Goal: Task Accomplishment & Management: Manage account settings

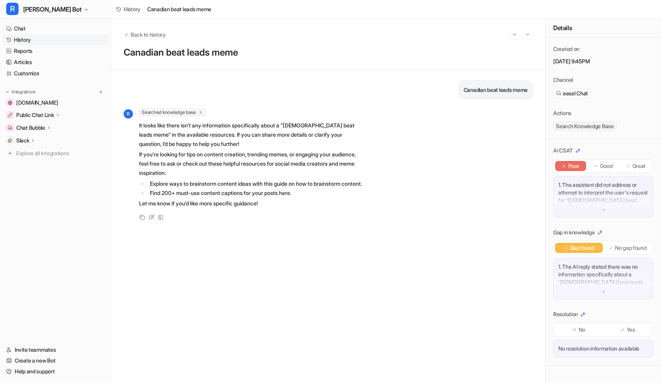
click at [20, 37] on link "History" at bounding box center [55, 39] width 105 height 11
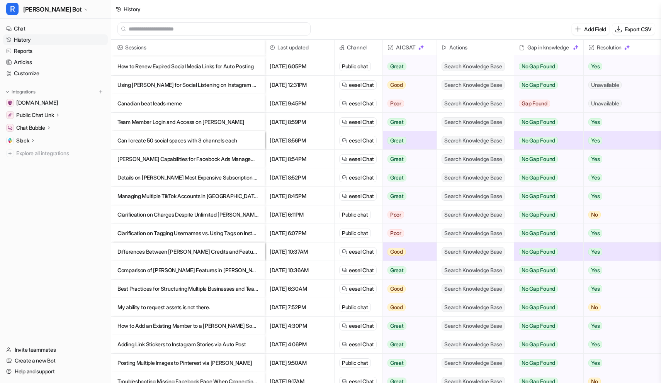
scroll to position [192, 0]
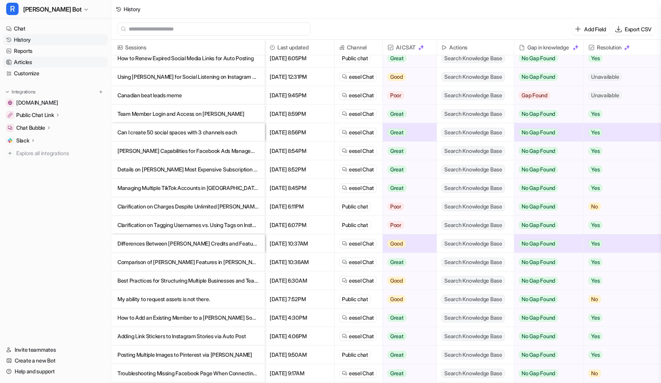
click at [32, 63] on link "Articles" at bounding box center [55, 62] width 105 height 11
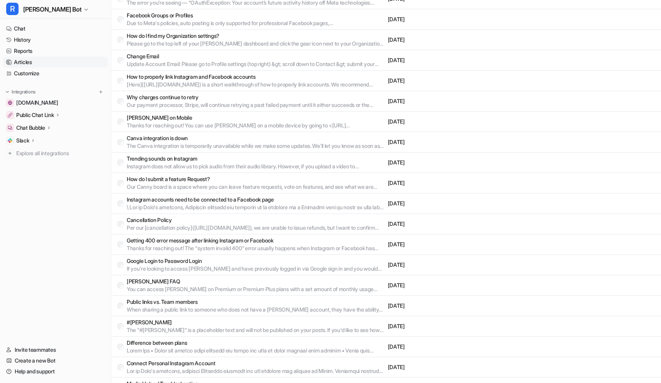
scroll to position [414, 0]
click at [264, 143] on p "The Canva integration is temporarily unavailable while we make some updates. We…" at bounding box center [256, 146] width 258 height 8
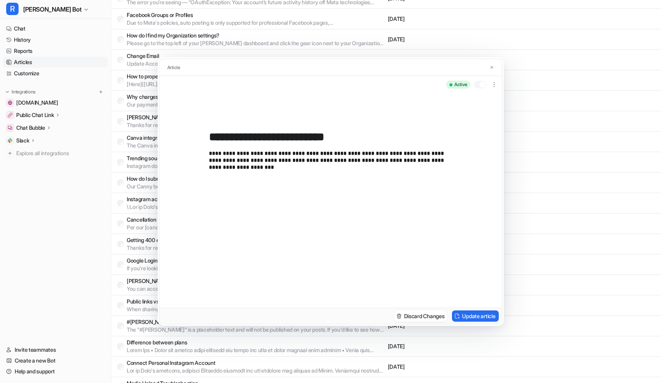
click at [475, 89] on div "active" at bounding box center [472, 84] width 53 height 12
click at [481, 88] on div at bounding box center [480, 85] width 12 height 8
click at [477, 321] on button "Update article" at bounding box center [475, 316] width 46 height 11
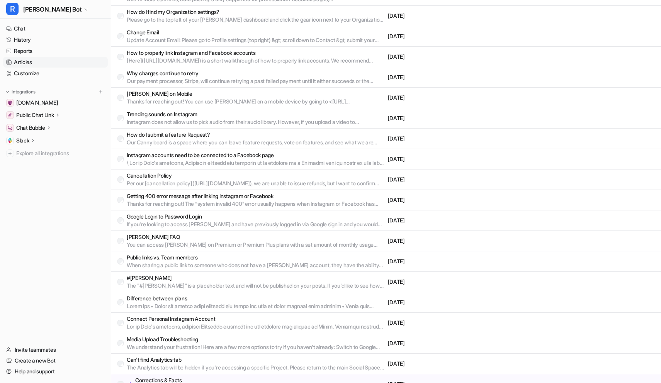
scroll to position [469, 0]
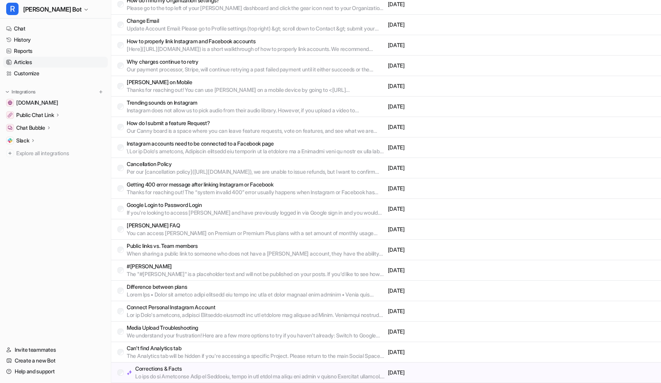
click at [211, 364] on div "Corrections & Facts [DATE]" at bounding box center [386, 373] width 550 height 20
click at [170, 370] on p "Corrections & Facts" at bounding box center [260, 369] width 250 height 8
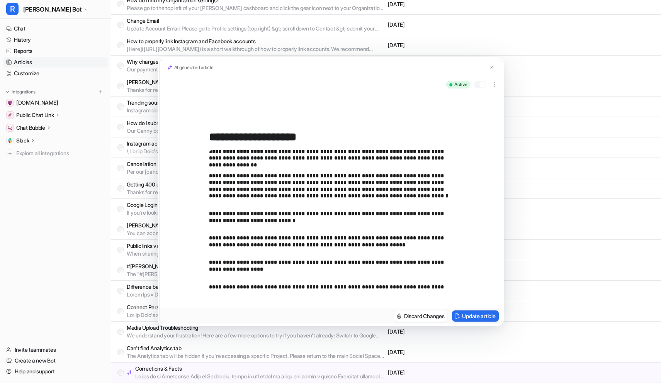
scroll to position [289, 0]
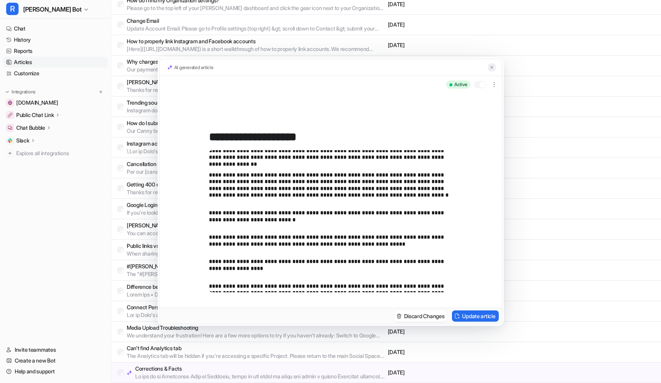
click at [492, 64] on button at bounding box center [492, 67] width 8 height 8
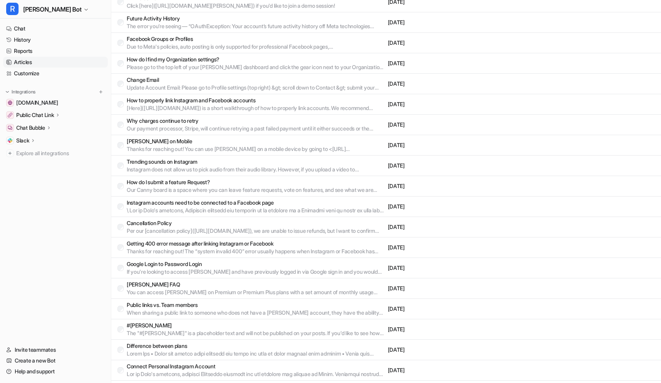
scroll to position [469, 0]
